Goal: Information Seeking & Learning: Learn about a topic

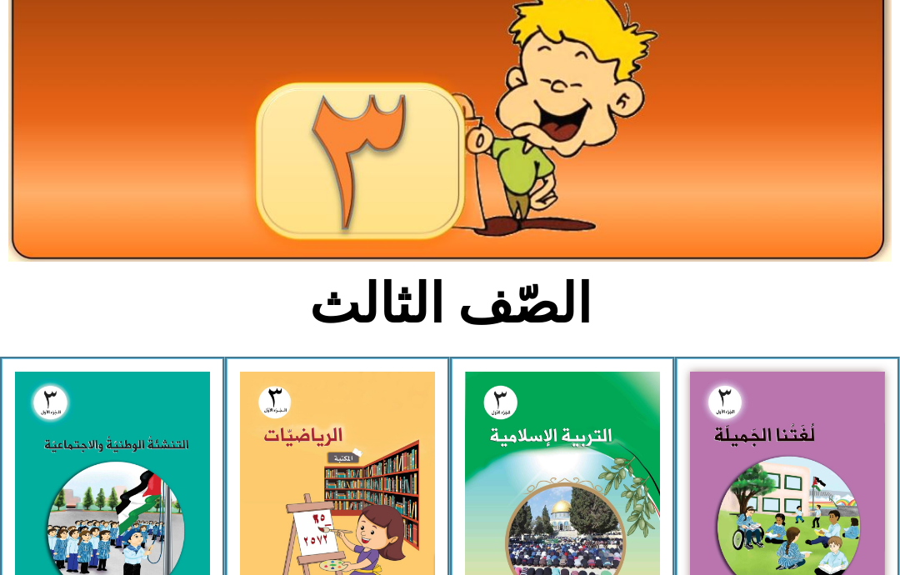
scroll to position [115, 0]
click at [799, 487] on img at bounding box center [787, 492] width 195 height 240
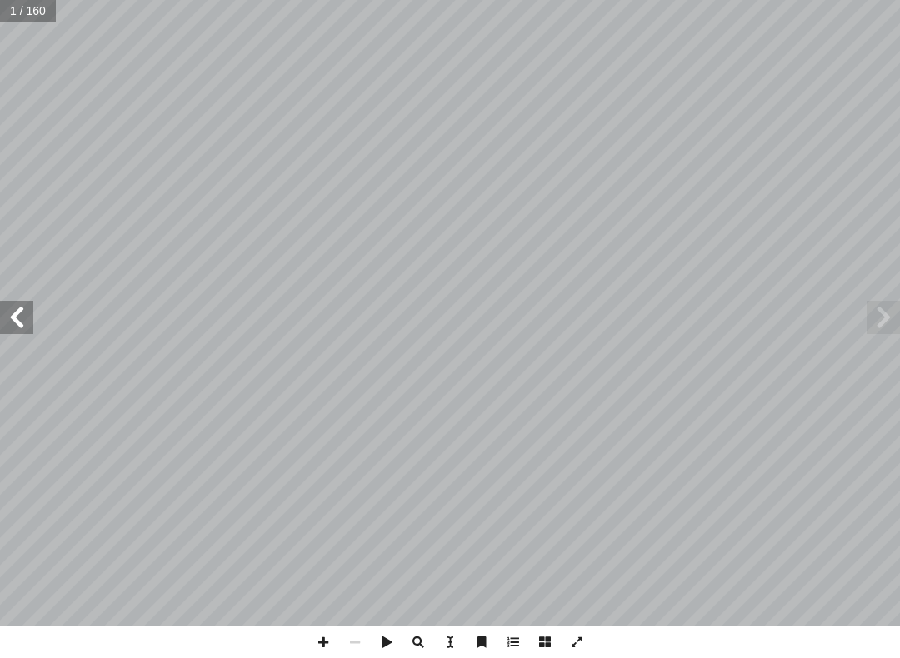
click at [12, 317] on span at bounding box center [16, 317] width 33 height 33
click at [13, 313] on span at bounding box center [16, 317] width 33 height 33
click at [11, 319] on span at bounding box center [16, 317] width 33 height 33
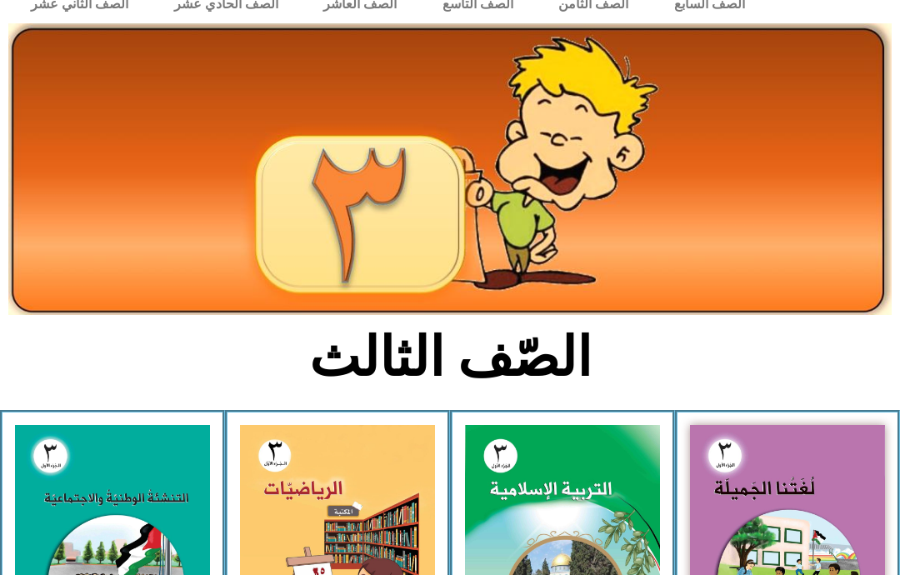
scroll to position [182, 0]
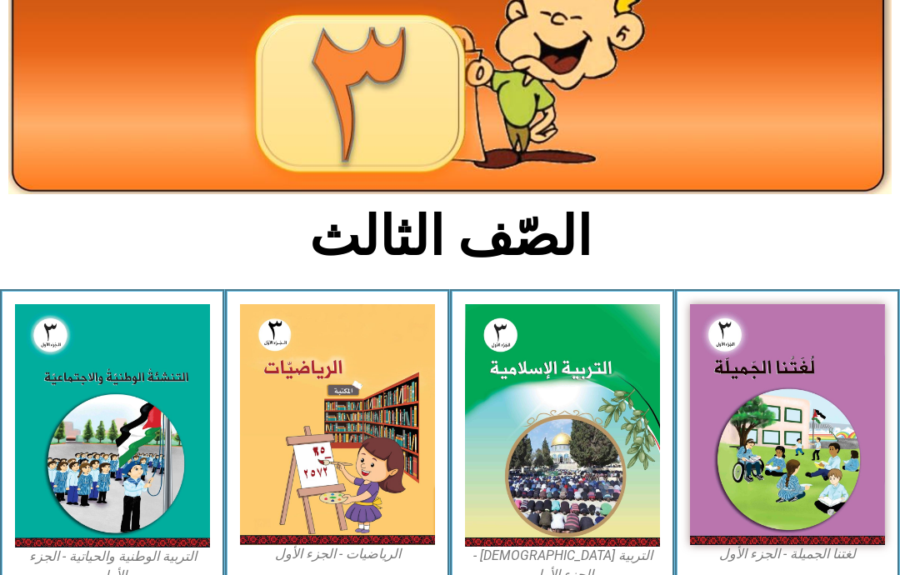
click at [807, 382] on img at bounding box center [787, 424] width 195 height 240
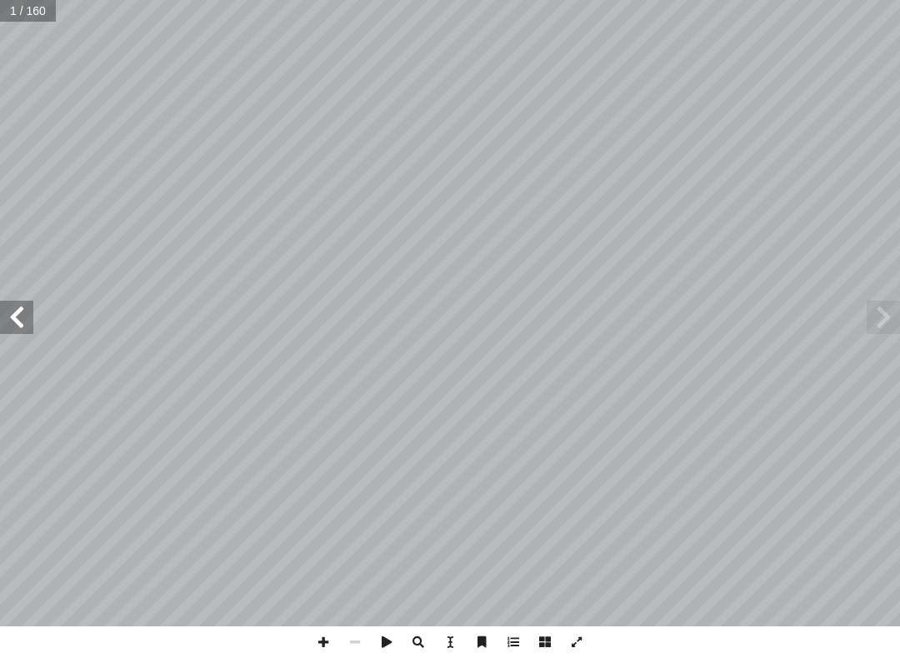
click at [12, 312] on span at bounding box center [16, 317] width 33 height 33
click at [11, 312] on span at bounding box center [16, 317] width 33 height 33
click at [32, 327] on span at bounding box center [16, 317] width 33 height 33
click at [31, 301] on span at bounding box center [16, 317] width 33 height 33
click at [30, 325] on span at bounding box center [16, 317] width 33 height 33
